Goal: Task Accomplishment & Management: Manage account settings

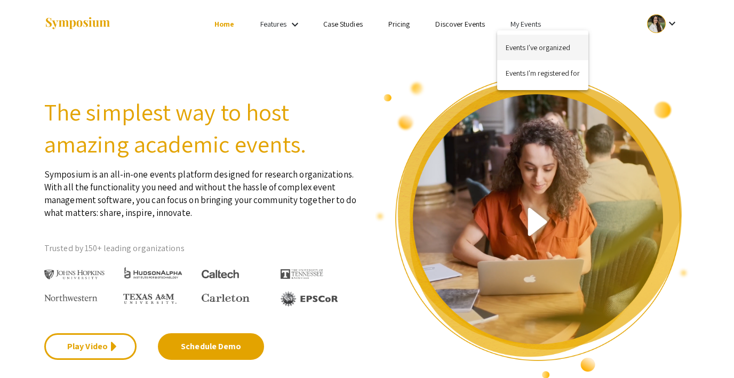
click at [532, 41] on button "Events I've organized" at bounding box center [542, 48] width 91 height 26
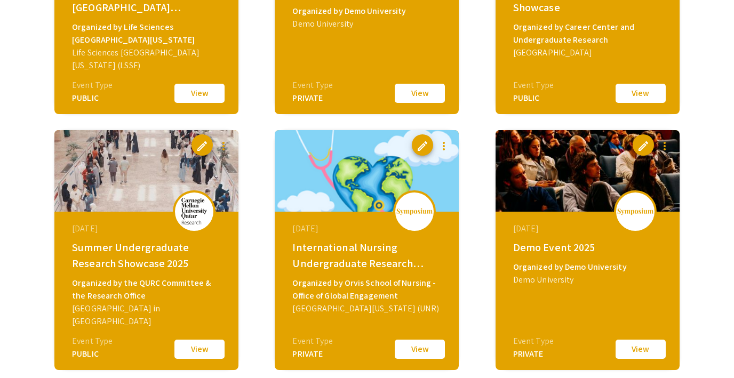
scroll to position [600, 0]
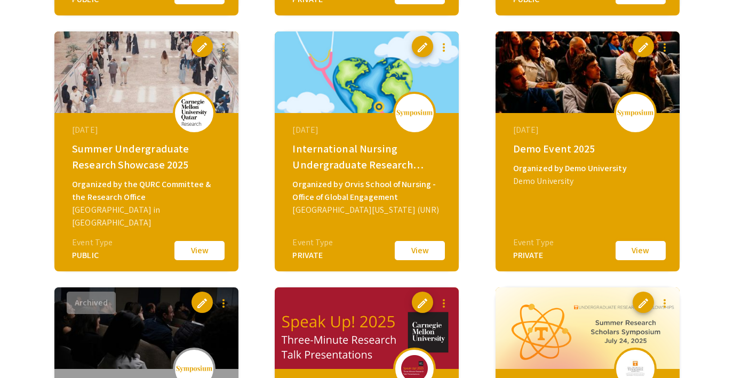
click at [629, 253] on button "View" at bounding box center [640, 251] width 53 height 22
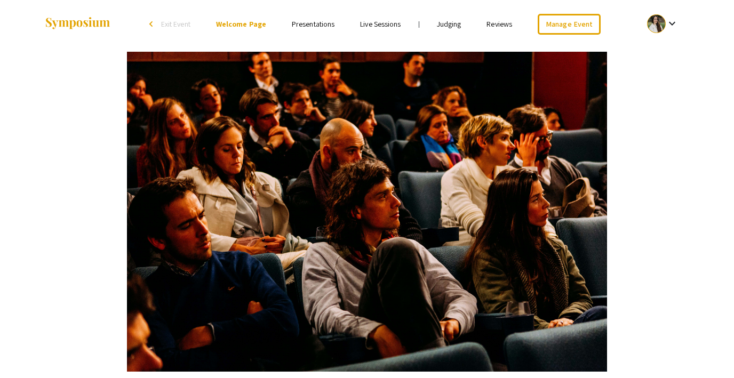
click at [304, 26] on link "Presentations" at bounding box center [313, 24] width 43 height 10
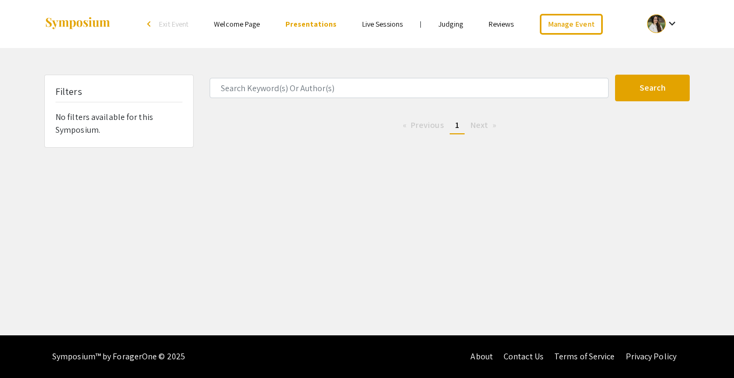
click at [375, 25] on link "Live Sessions" at bounding box center [382, 24] width 41 height 10
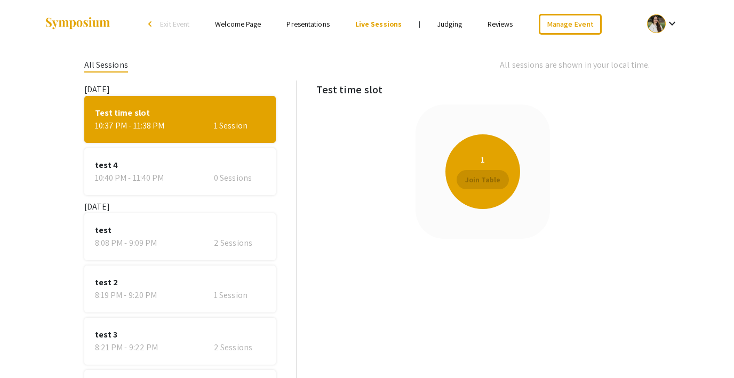
click at [505, 25] on link "Reviews" at bounding box center [501, 24] width 26 height 10
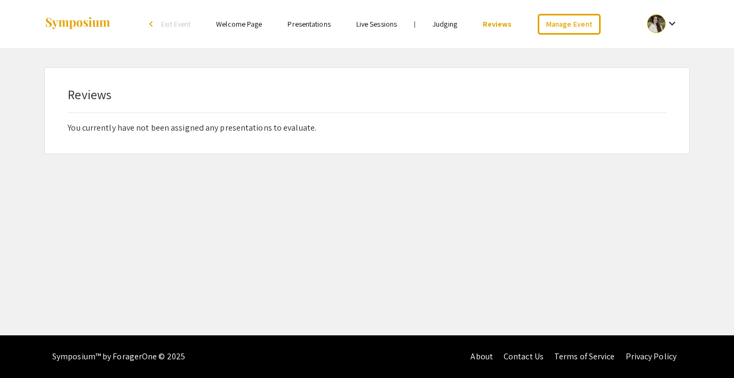
click at [448, 24] on link "Judging" at bounding box center [445, 24] width 25 height 10
